Goal: Task Accomplishment & Management: Manage account settings

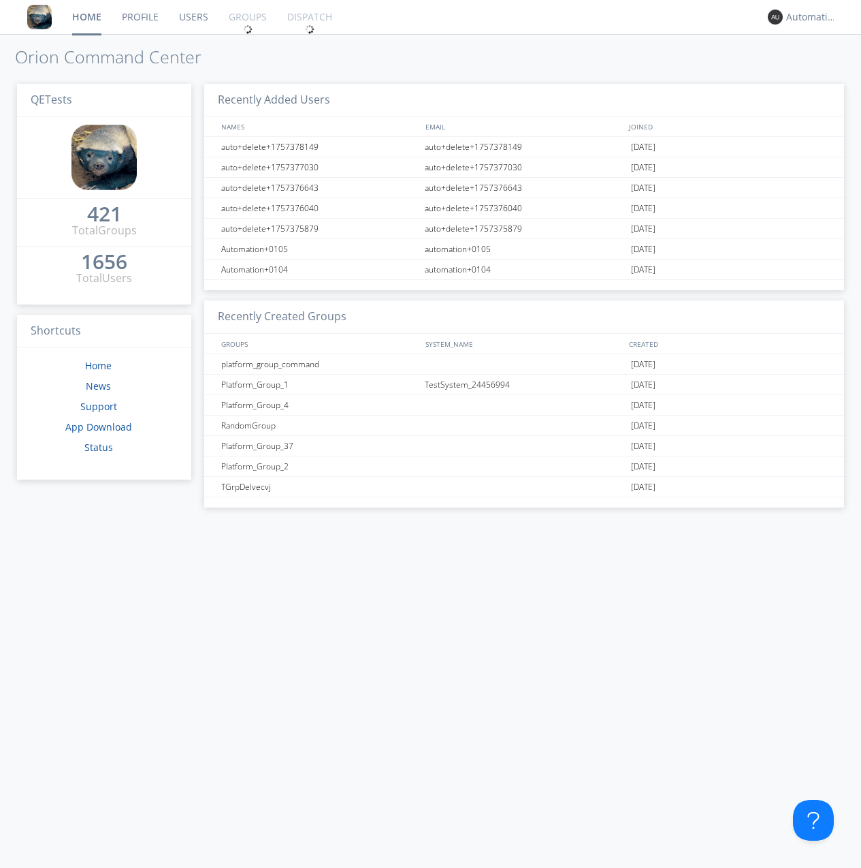
click at [247, 17] on link "Groups" at bounding box center [248, 17] width 59 height 34
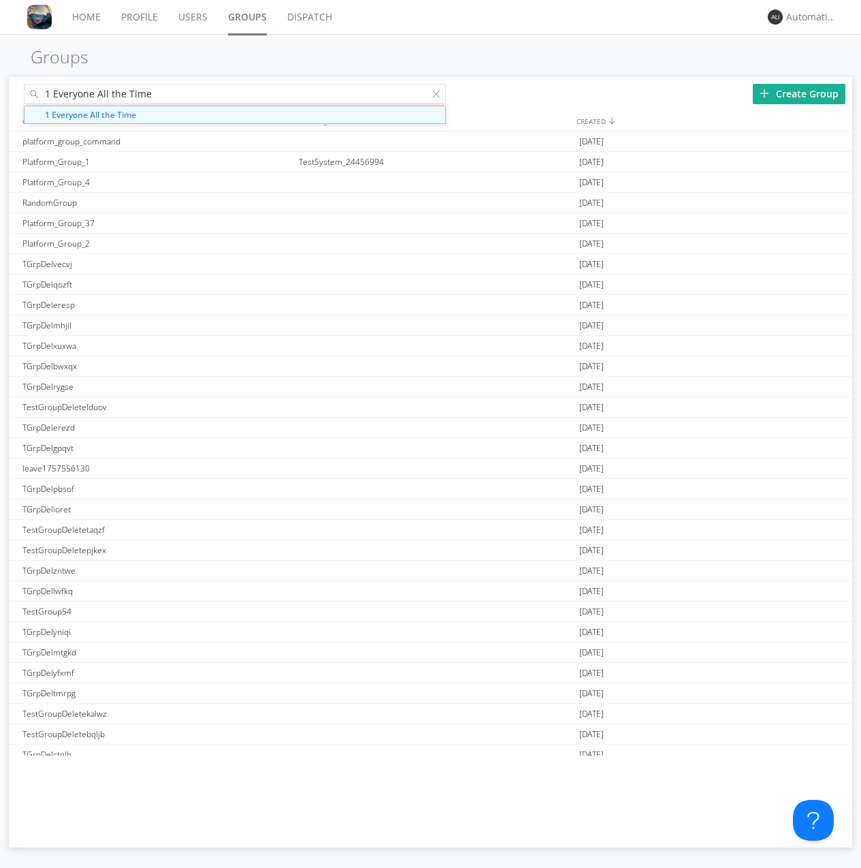
type input "1 Everyone All the Time"
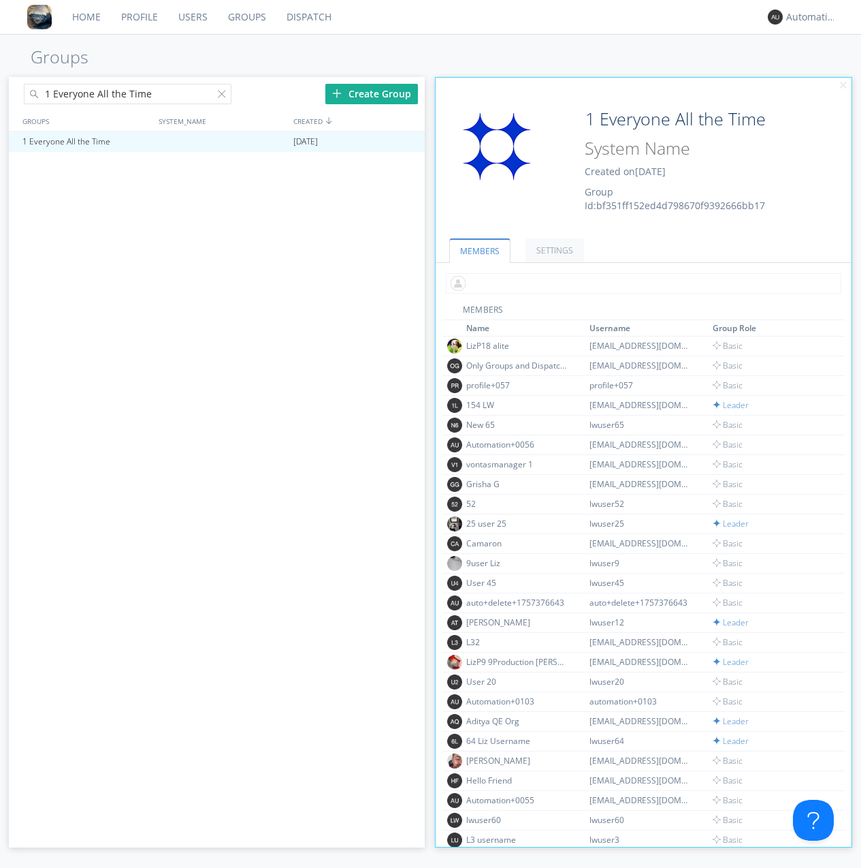
click at [641, 283] on input "text" at bounding box center [644, 283] width 396 height 20
type input "automation+0102"
